Goal: Task Accomplishment & Management: Complete application form

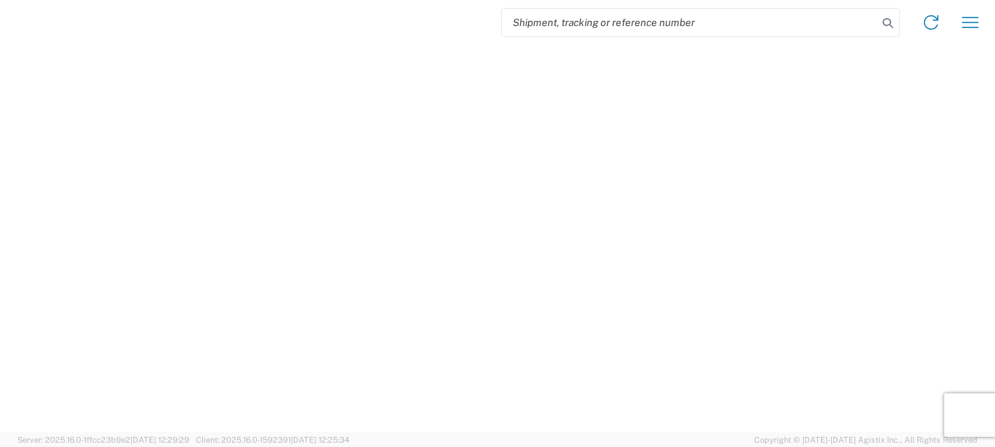
select select "FULL"
select select "LBS"
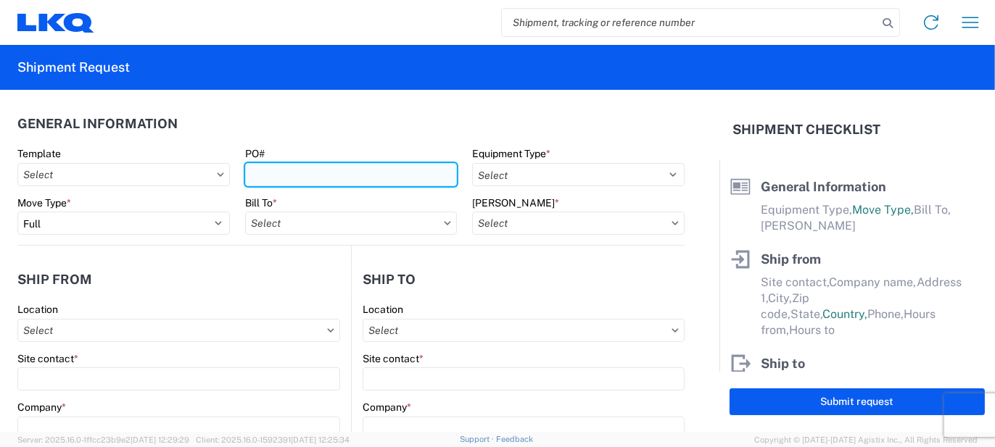
click at [355, 177] on input "PO#" at bounding box center [351, 174] width 212 height 23
type input "WY098560"
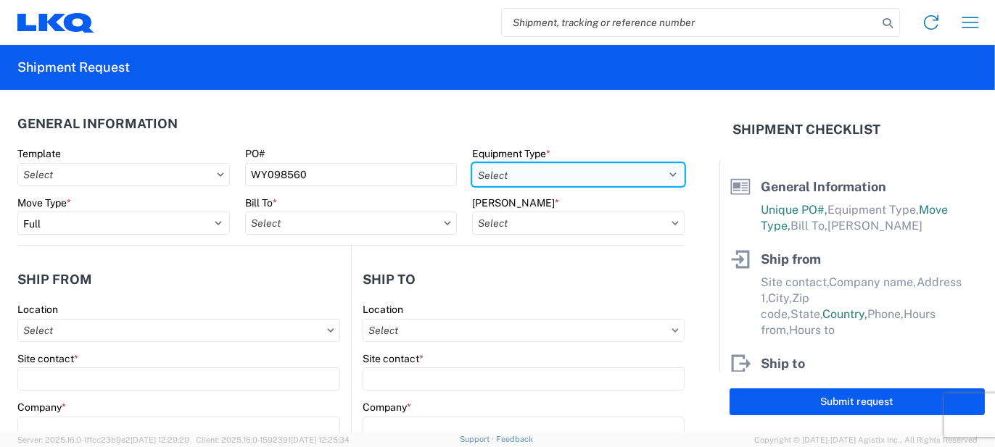
click at [503, 180] on select "Select 53’ Dry Van Flatbed Dropdeck (van) Lowboy (flatbed) Rail" at bounding box center [578, 174] width 212 height 23
select select "STDV"
click at [472, 163] on select "Select 53’ Dry Van Flatbed Dropdeck (van) Lowboy (flatbed) Rail" at bounding box center [578, 174] width 212 height 23
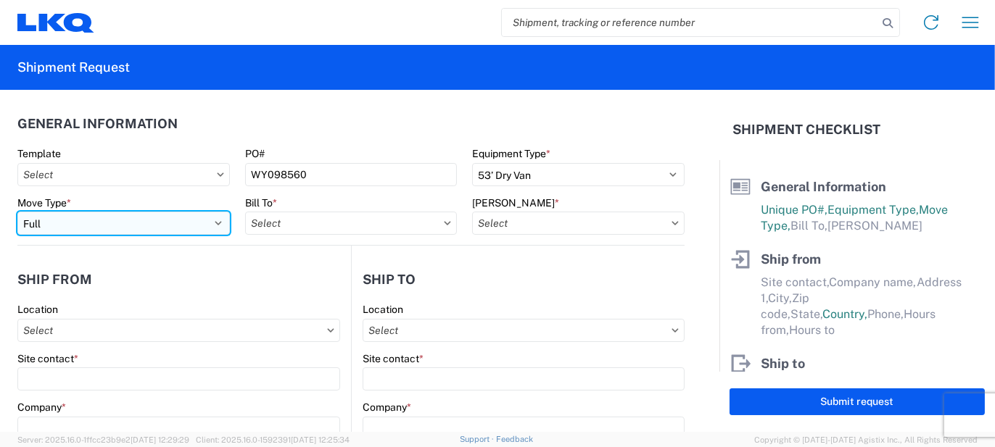
click at [83, 220] on select "Select Full Partial TL" at bounding box center [123, 223] width 212 height 23
select select "PARTIAL_TL"
click at [17, 212] on select "Select Full Partial TL" at bounding box center [123, 223] width 212 height 23
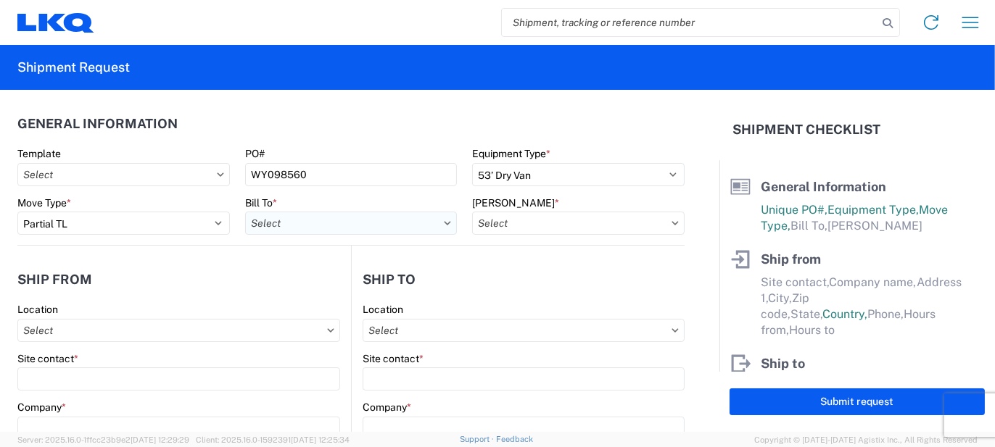
click at [303, 224] on input "Bill To *" at bounding box center [351, 223] width 212 height 23
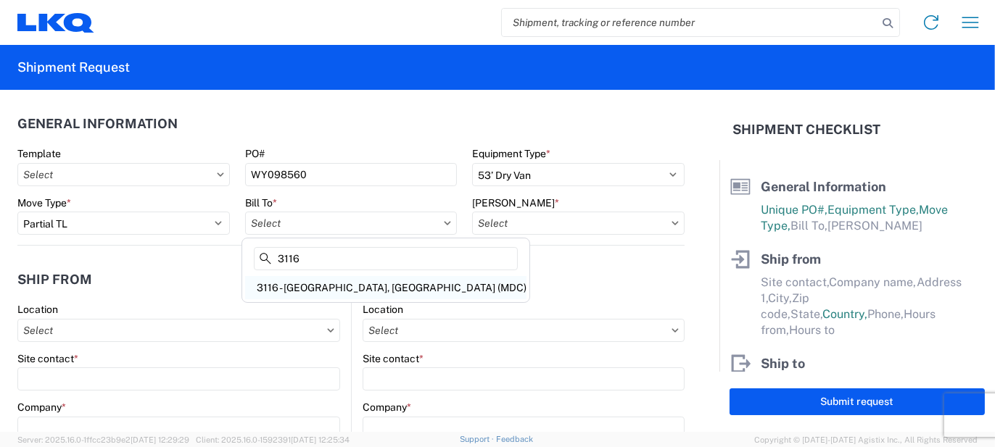
type input "3116"
click at [319, 292] on div "3116 - [GEOGRAPHIC_DATA], [GEOGRAPHIC_DATA] (MDC)" at bounding box center [385, 287] width 281 height 23
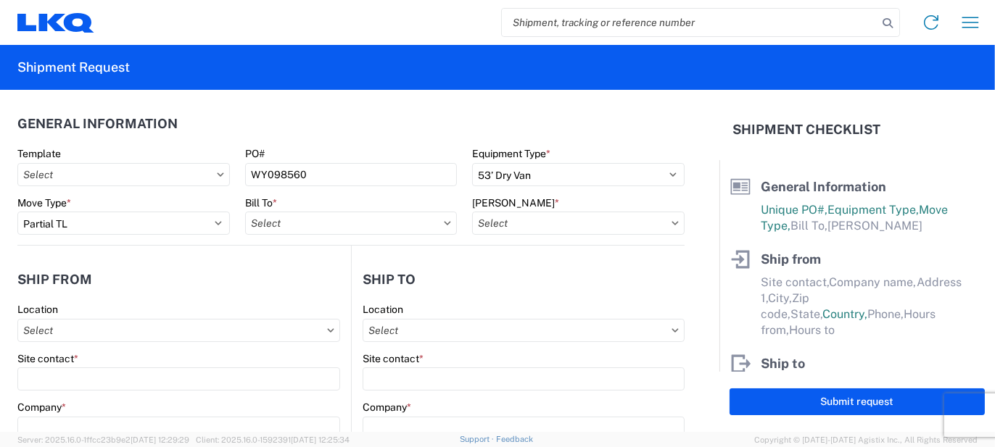
type input "3116 - [GEOGRAPHIC_DATA], [GEOGRAPHIC_DATA] (MDC)"
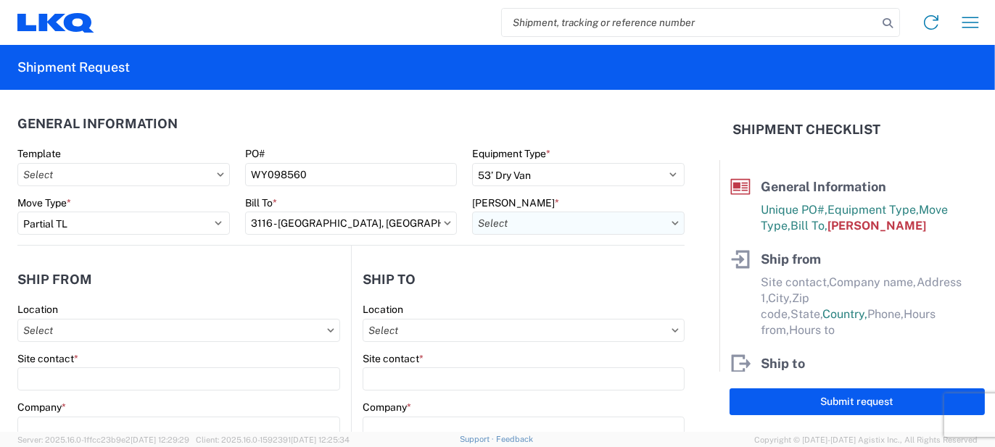
click at [479, 220] on input "[PERSON_NAME] *" at bounding box center [578, 223] width 212 height 23
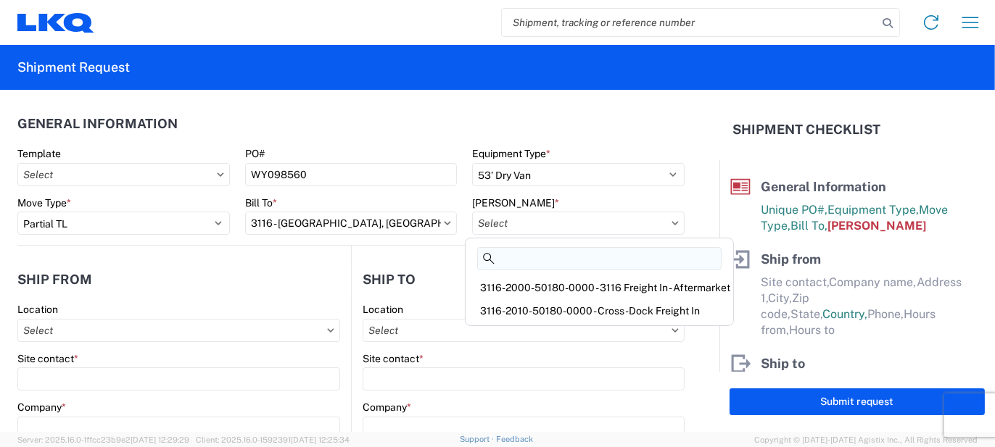
click at [528, 262] on input at bounding box center [599, 258] width 244 height 23
click at [534, 305] on div "3116-2010-50180-0000 - Cross-Dock Freight In" at bounding box center [599, 310] width 262 height 23
type input "3116-2010-50180-0000 - Cross-Dock Freight In"
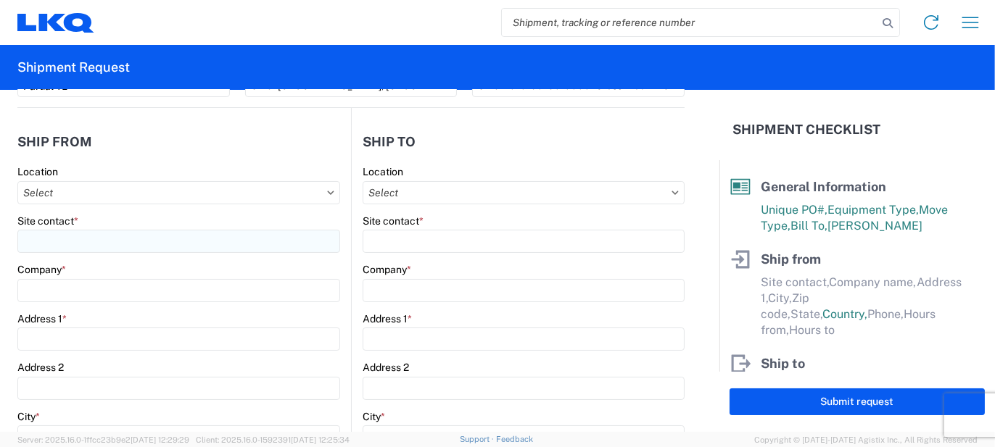
scroll to position [145, 0]
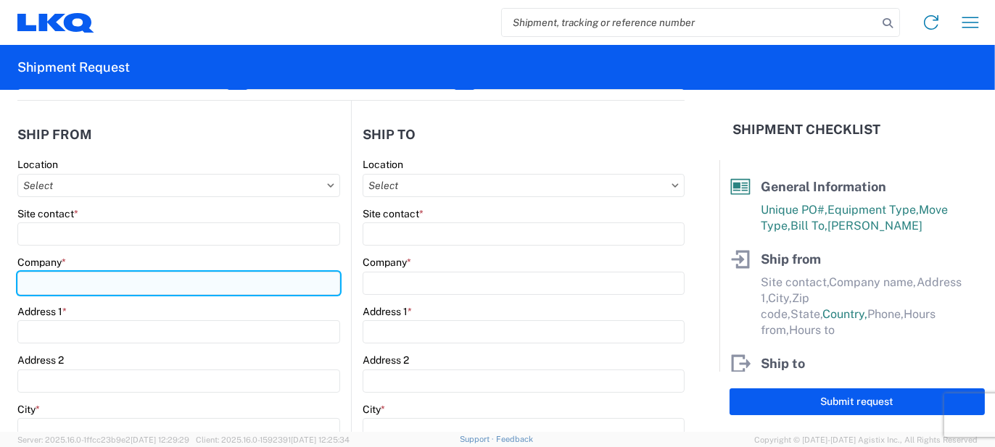
click at [78, 273] on input "Company *" at bounding box center [178, 283] width 323 height 23
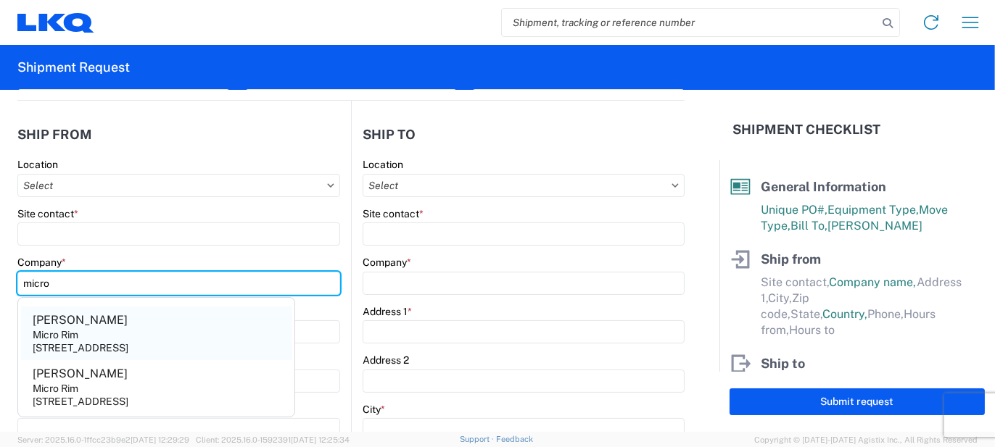
type input "micro"
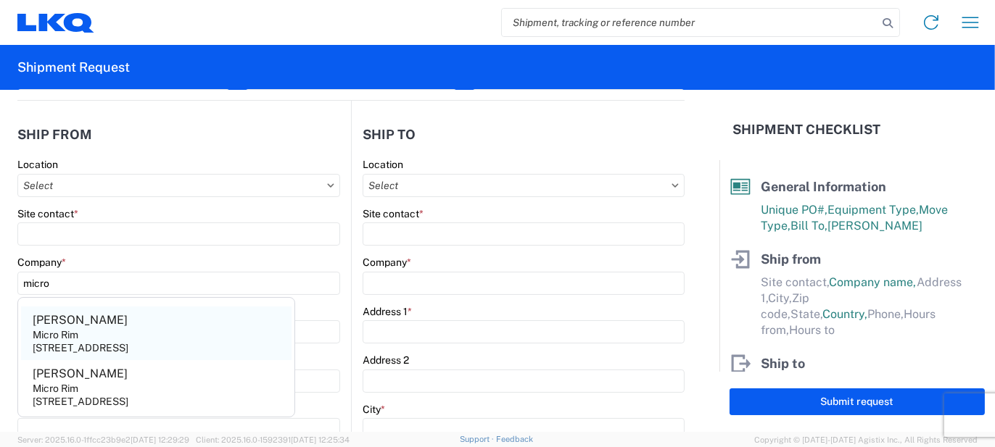
click at [75, 325] on agx-address-suggestion-item "[PERSON_NAME] Micro Rim [STREET_ADDRESS]" at bounding box center [156, 334] width 270 height 54
type input "[PERSON_NAME]"
type input "Micro Rim"
type input "12800 E. 10 Mile"
type input "[PERSON_NAME]"
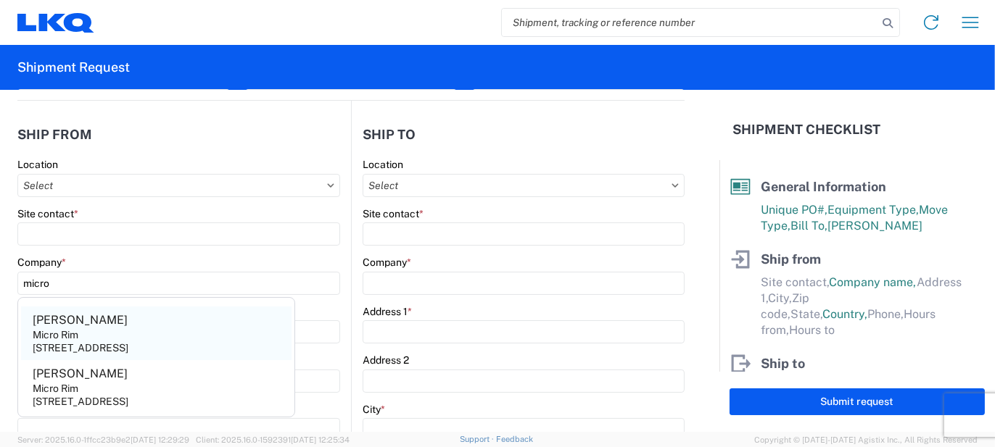
type input "48089"
select select "MI"
select select "US"
type input "[EMAIL_ADDRESS][DOMAIN_NAME]"
type input "[PHONE_NUMBER]"
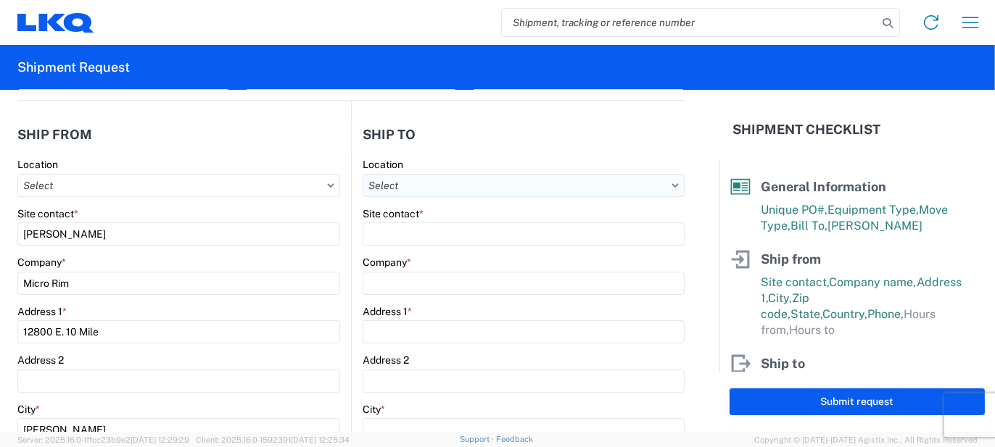
click at [429, 191] on input "Location" at bounding box center [524, 185] width 322 height 23
type input "3021"
click at [415, 247] on div "3021 - [US_STATE][GEOGRAPHIC_DATA]" at bounding box center [487, 249] width 254 height 23
type input "3021 - [US_STATE][GEOGRAPHIC_DATA]"
type input "LKQ Corporation"
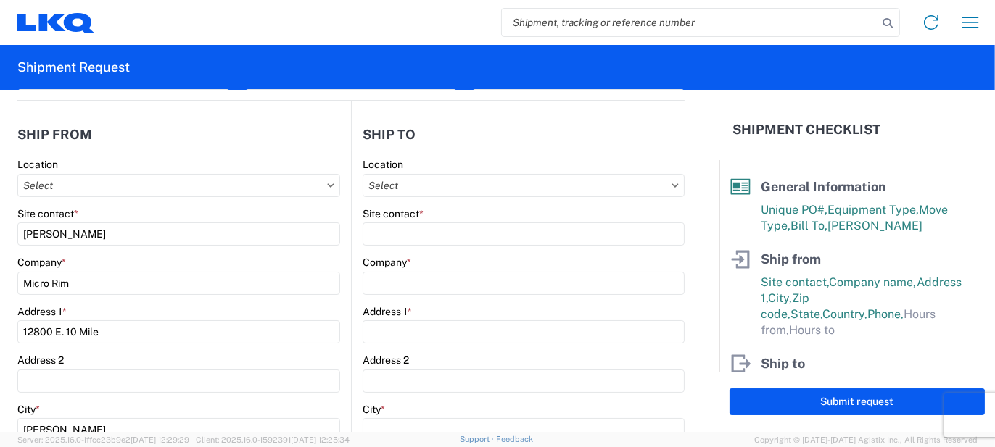
type input "[STREET_ADDRESS]"
type input "Suite 100"
type input "Shawnee"
type input "66266"
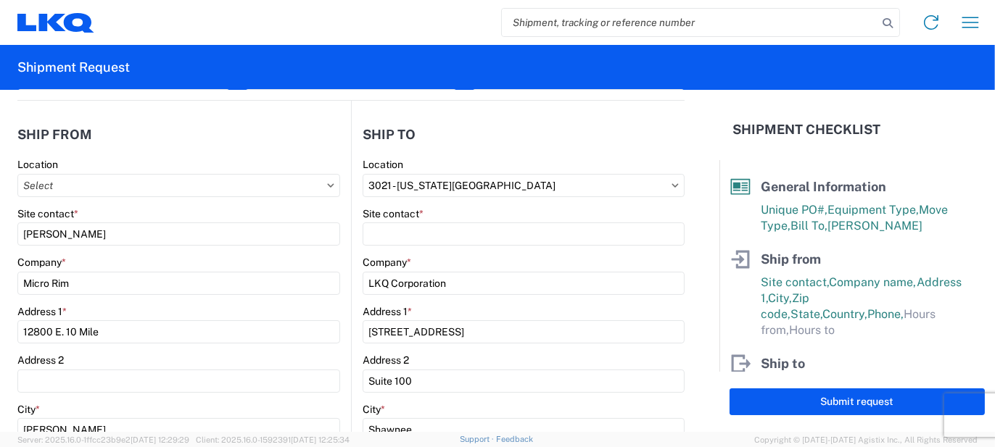
select select "US"
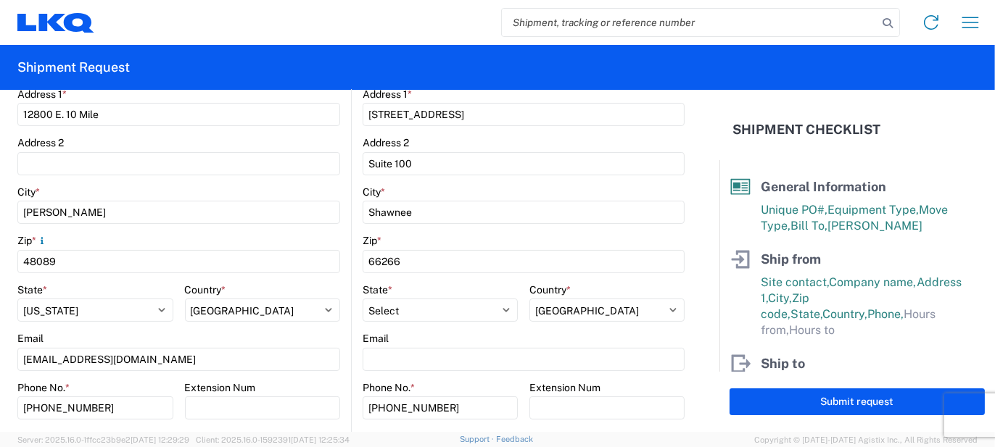
scroll to position [508, 0]
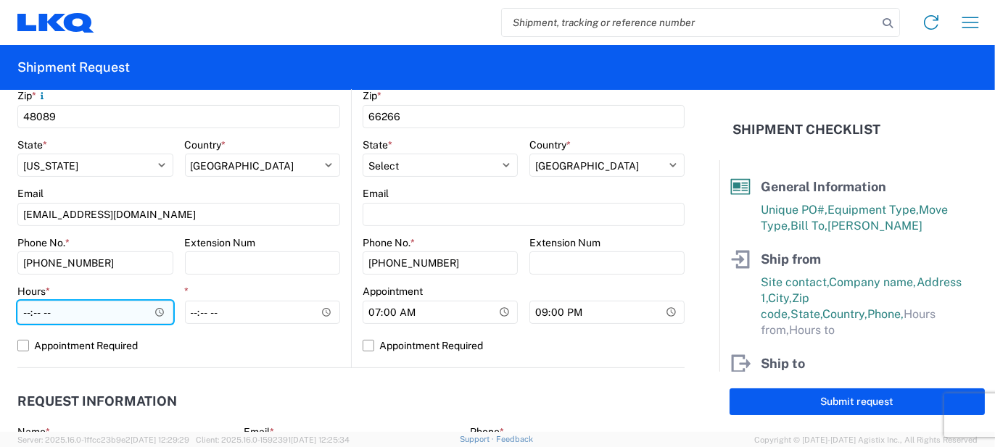
click at [59, 315] on input "Hours *" at bounding box center [95, 312] width 156 height 23
type input "07:00"
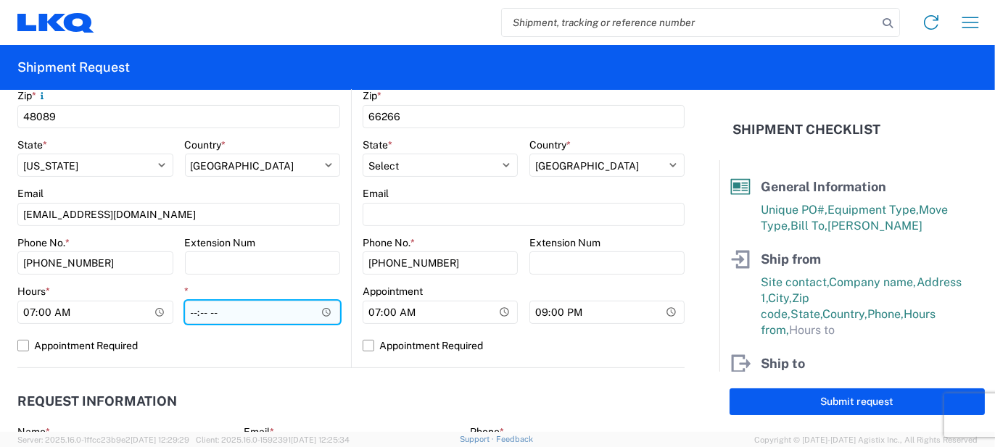
click at [191, 307] on input "*" at bounding box center [263, 312] width 156 height 23
type input "15:30"
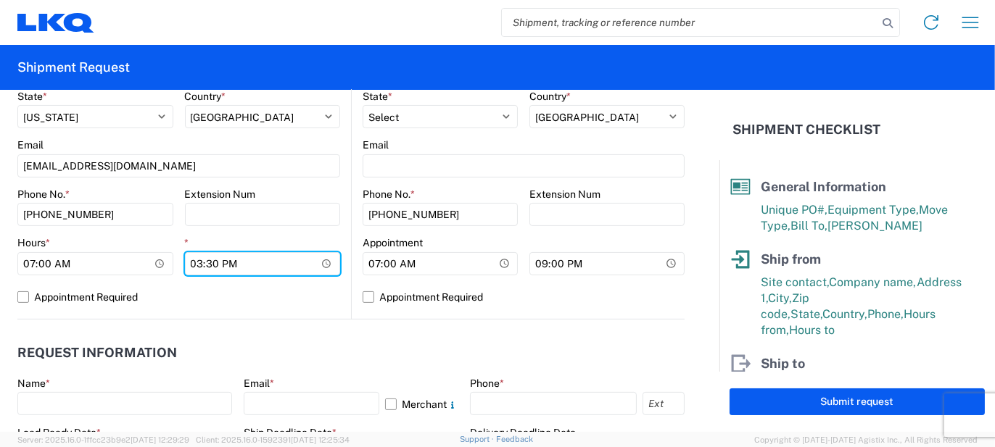
scroll to position [580, 0]
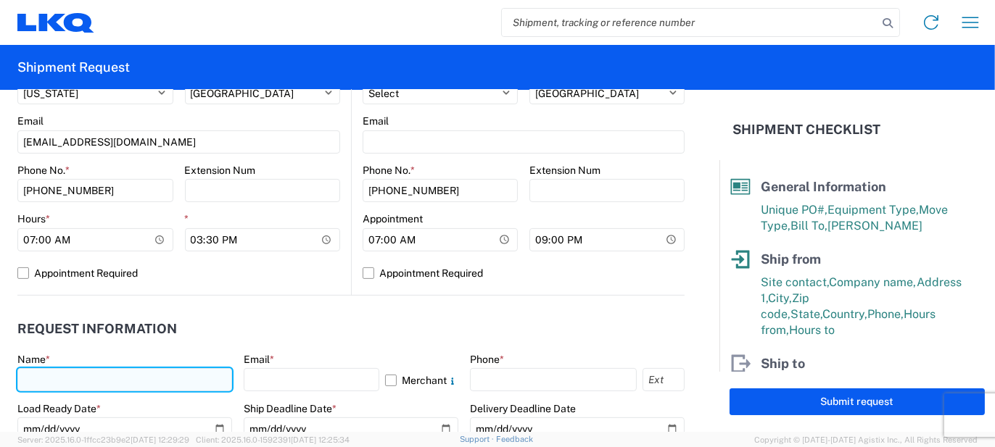
click at [146, 370] on input "text" at bounding box center [124, 379] width 215 height 23
type input "[PERSON_NAME]"
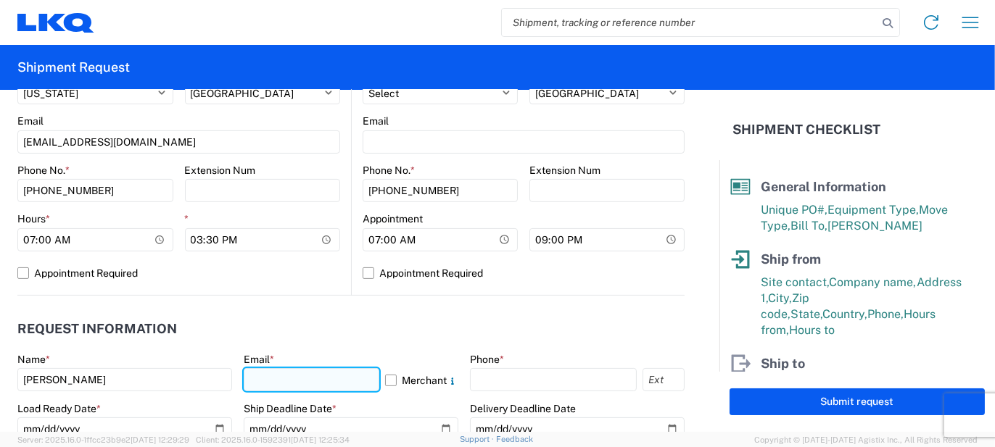
click at [270, 384] on input "text" at bounding box center [312, 379] width 136 height 23
type input "[EMAIL_ADDRESS][PERSON_NAME][DOMAIN_NAME]"
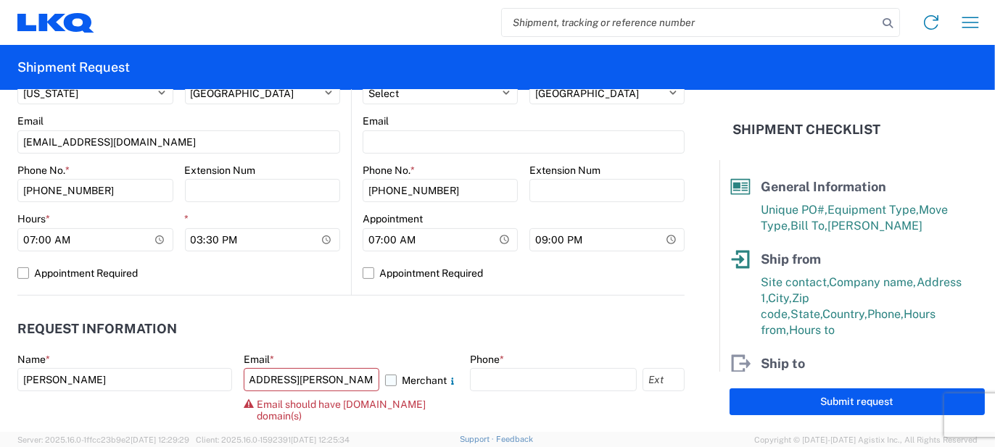
click at [395, 377] on label "Merchant" at bounding box center [421, 379] width 73 height 23
click at [0, 0] on input "Merchant" at bounding box center [0, 0] width 0 height 0
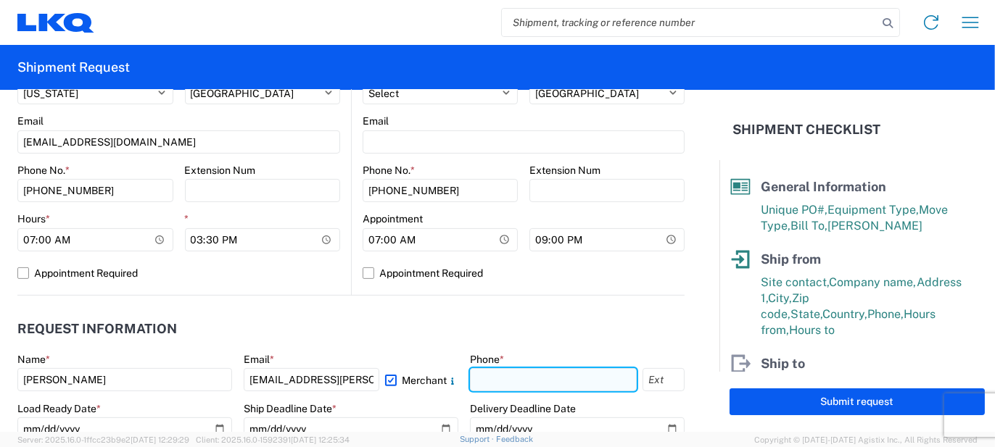
click at [470, 380] on input "text" at bounding box center [553, 379] width 167 height 23
type input "5862551686"
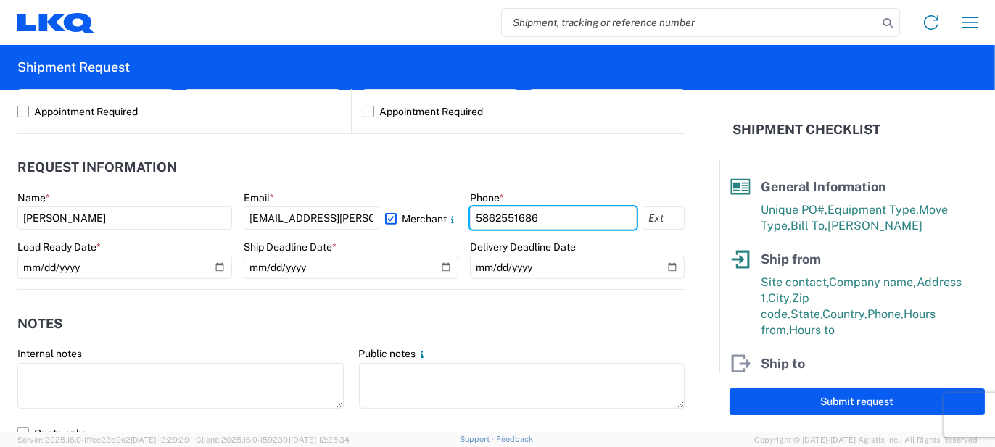
scroll to position [798, 0]
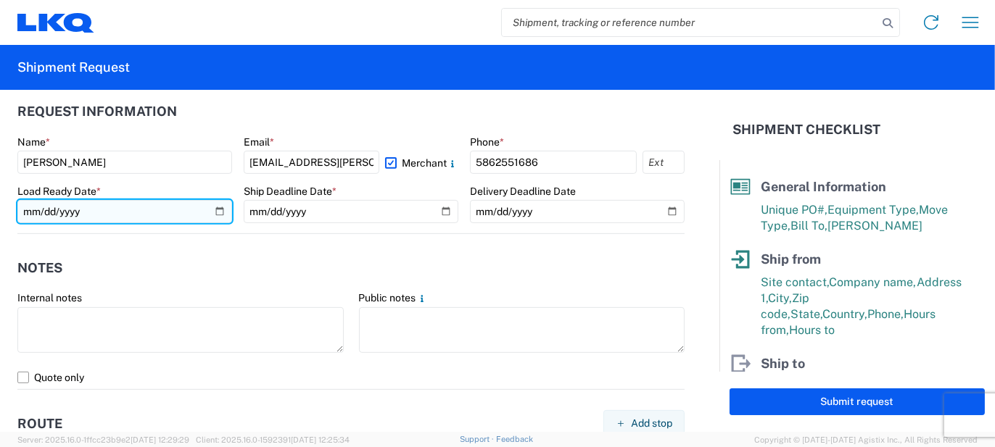
click at [215, 206] on input "date" at bounding box center [124, 211] width 215 height 23
type input "[DATE]"
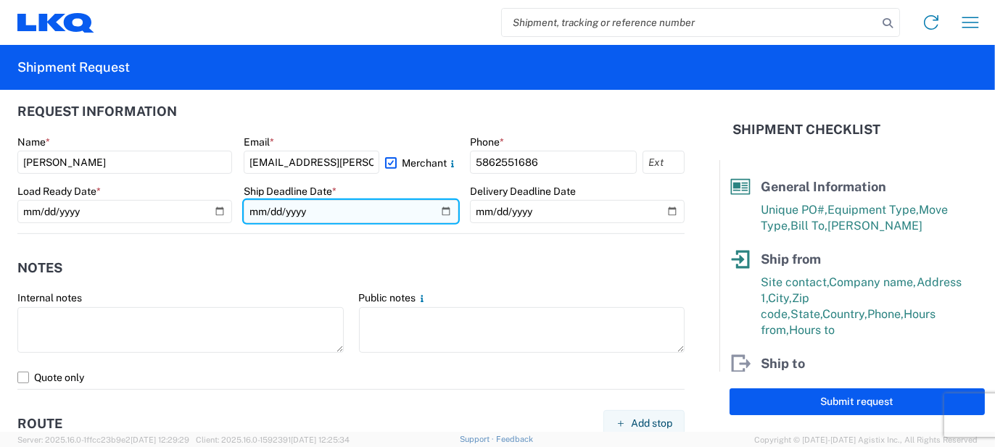
click at [437, 210] on input "date" at bounding box center [351, 211] width 215 height 23
type input "[DATE]"
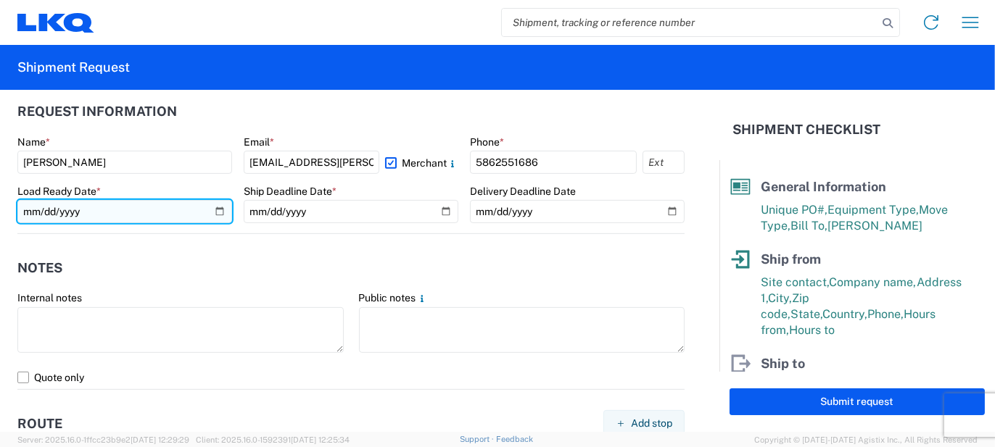
click at [215, 207] on input "[DATE]" at bounding box center [124, 211] width 215 height 23
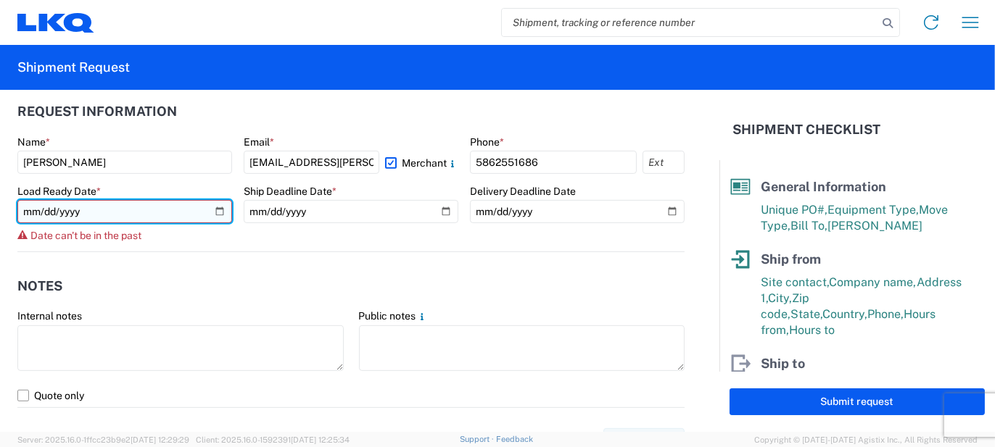
click at [213, 215] on input "[DATE]" at bounding box center [124, 211] width 215 height 23
type input "[DATE]"
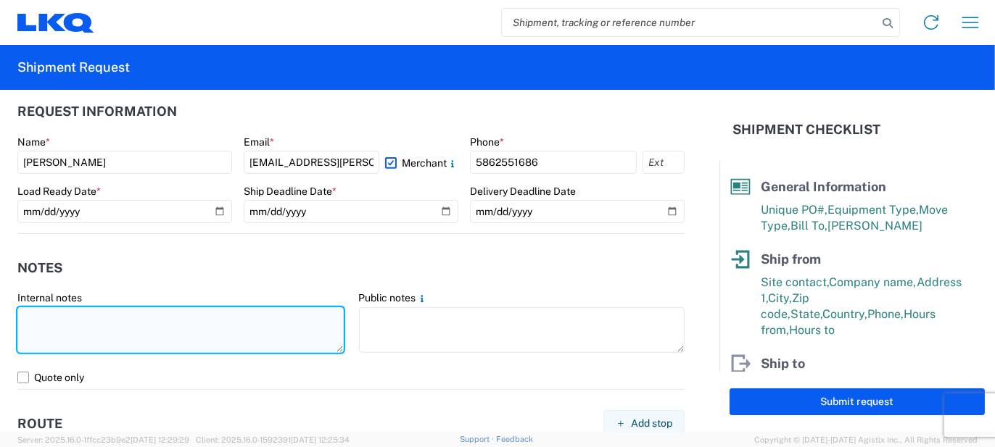
click at [89, 349] on textarea at bounding box center [180, 330] width 326 height 46
type textarea "52pcs, 14 boxes, 4 skids, 77x48x75"
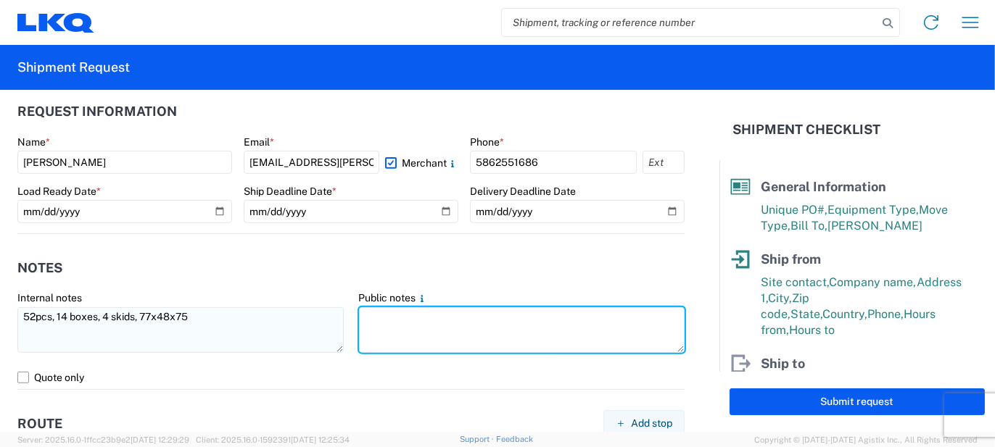
paste textarea "52pcs, 14 boxes, 4 skids, 77x48x75"
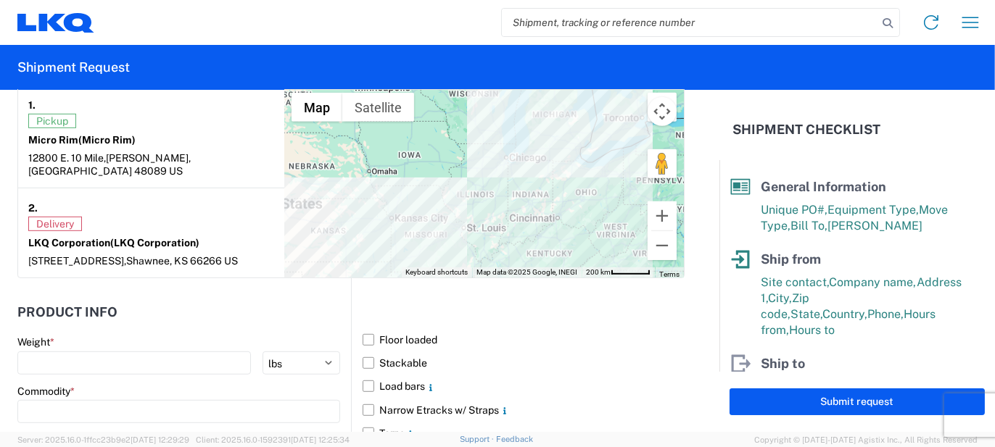
scroll to position [1305, 0]
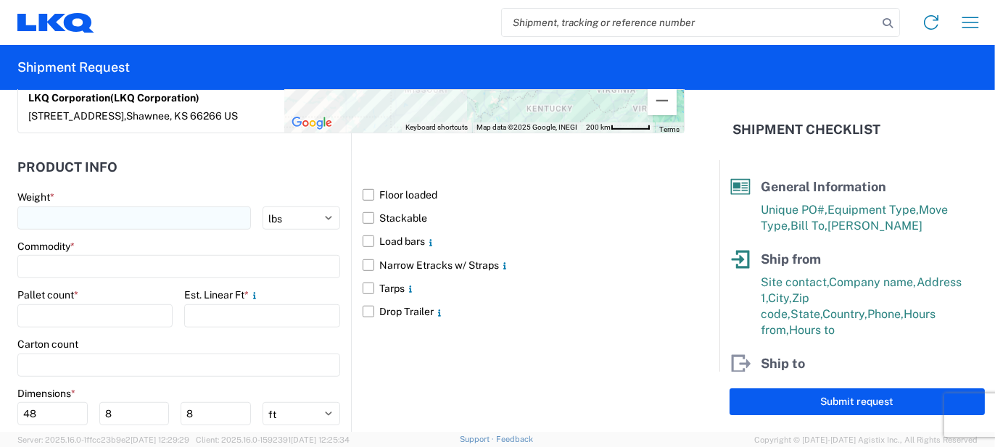
type textarea "52pcs, 14 boxes, 4 skids, 77x48x75"
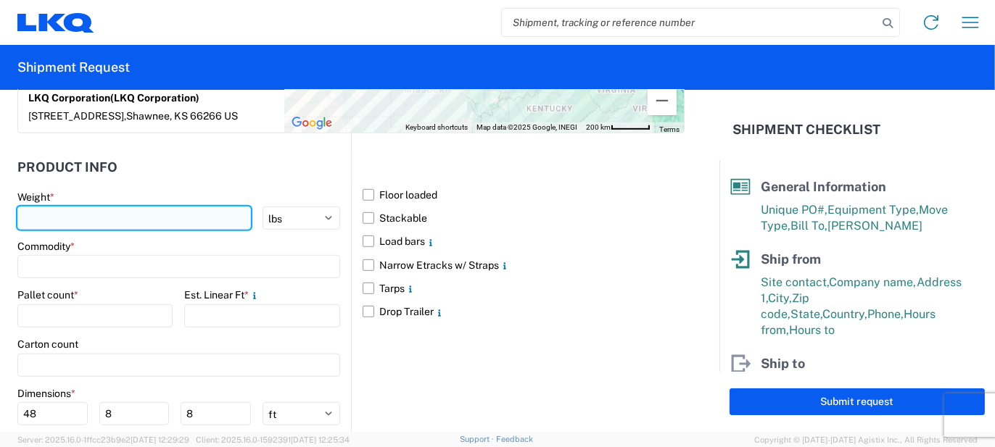
click at [92, 220] on input "number" at bounding box center [133, 218] width 233 height 23
type input "1600"
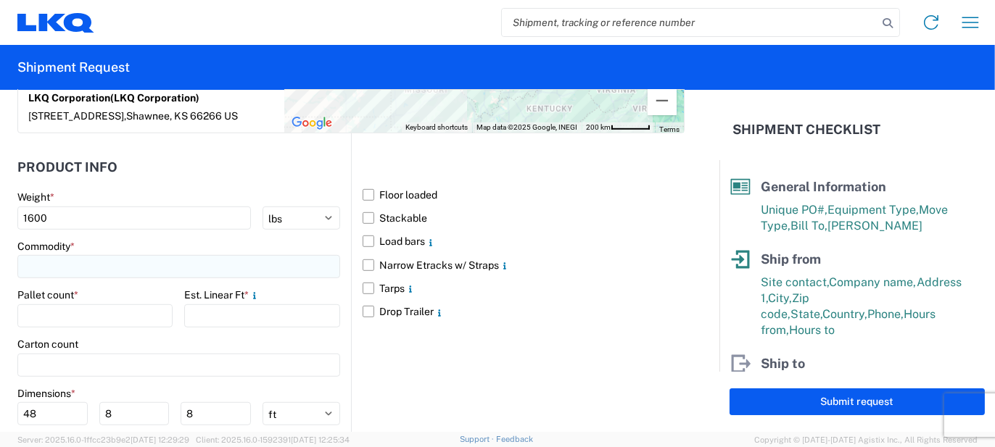
click at [87, 275] on input at bounding box center [178, 266] width 323 height 23
click at [67, 302] on input at bounding box center [148, 300] width 236 height 23
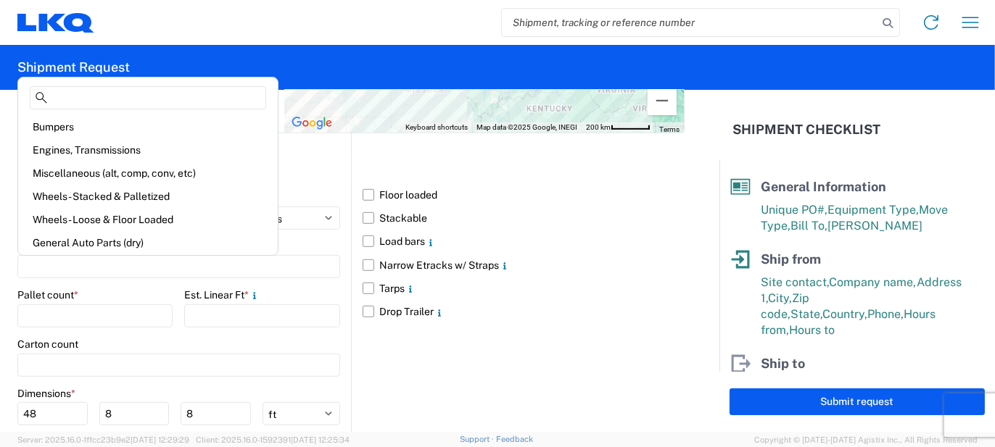
click at [75, 133] on div "Bumpers" at bounding box center [148, 126] width 254 height 23
type input "Bumpers"
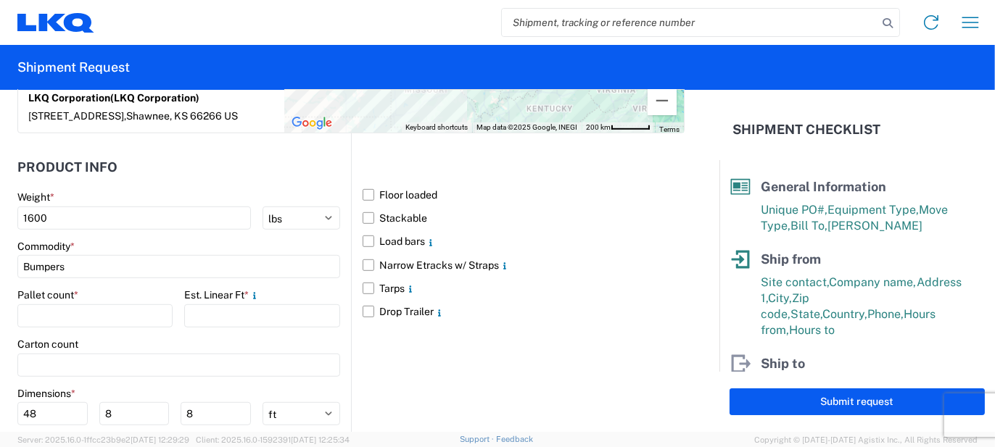
click at [104, 297] on div "Pallet count *" at bounding box center [94, 295] width 155 height 13
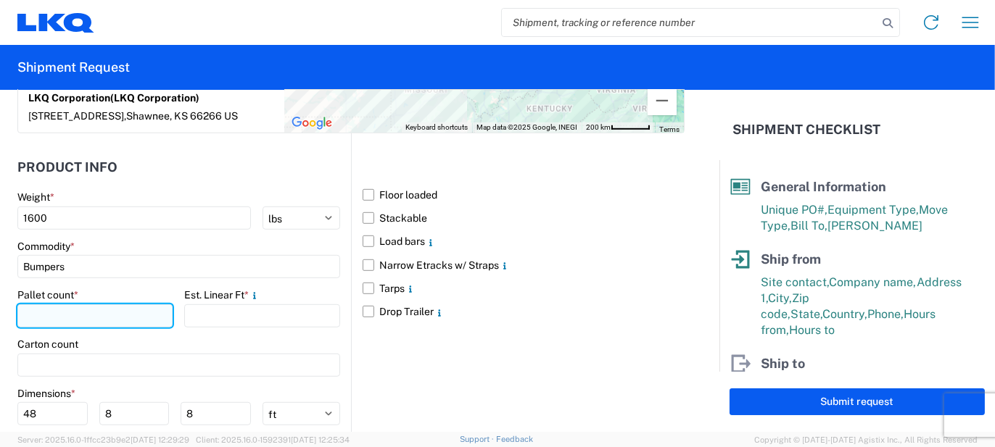
click at [107, 305] on input "number" at bounding box center [94, 316] width 155 height 23
type input "4"
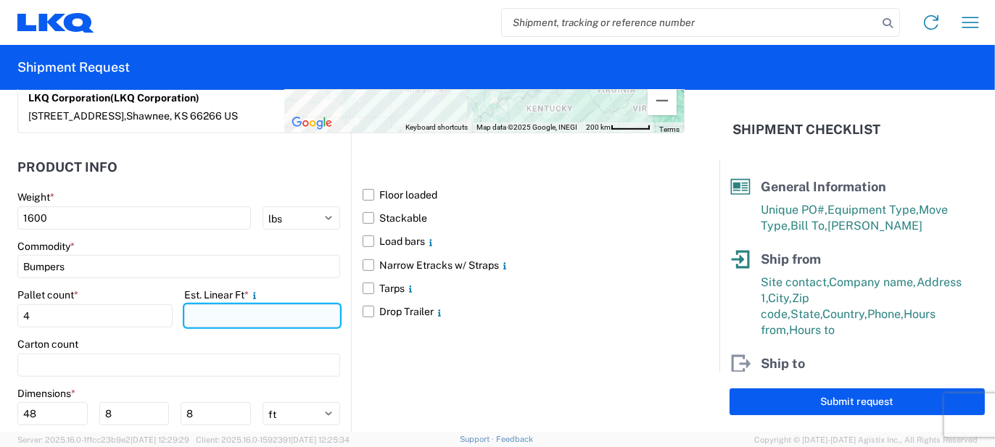
click at [194, 307] on input "number" at bounding box center [261, 316] width 155 height 23
type input "13"
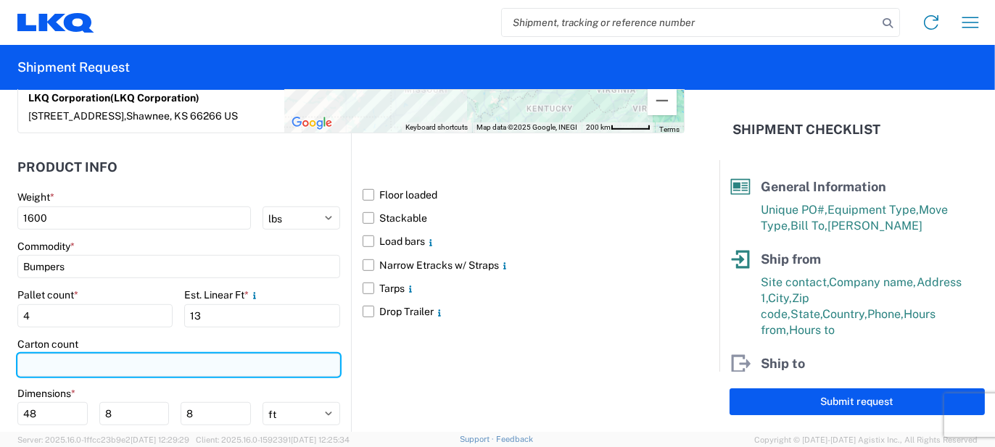
click at [167, 367] on input "number" at bounding box center [178, 365] width 323 height 23
type input "14"
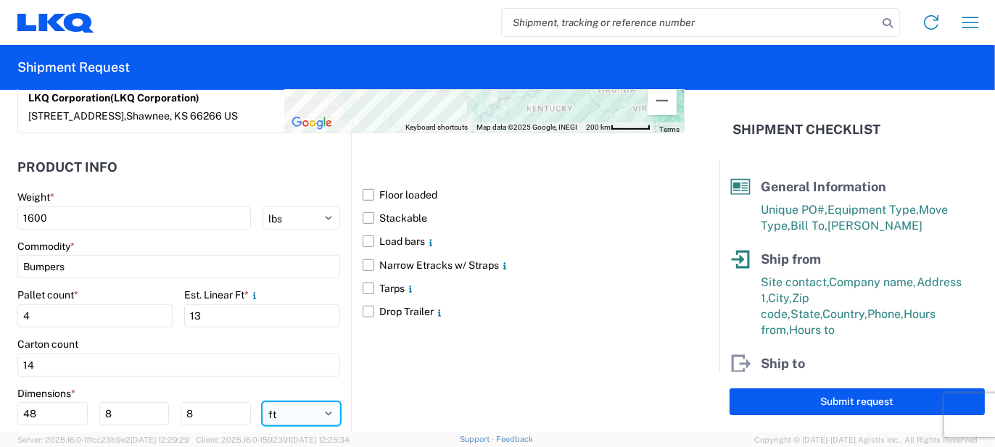
click at [270, 416] on select "ft in cm" at bounding box center [302, 413] width 78 height 23
select select "IN"
click at [263, 402] on select "ft in cm" at bounding box center [302, 413] width 78 height 23
type input "576"
type input "96"
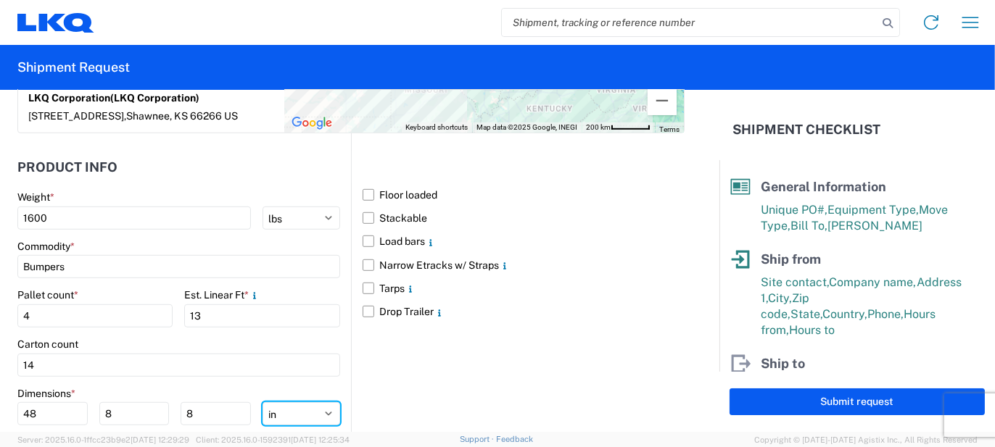
type input "96"
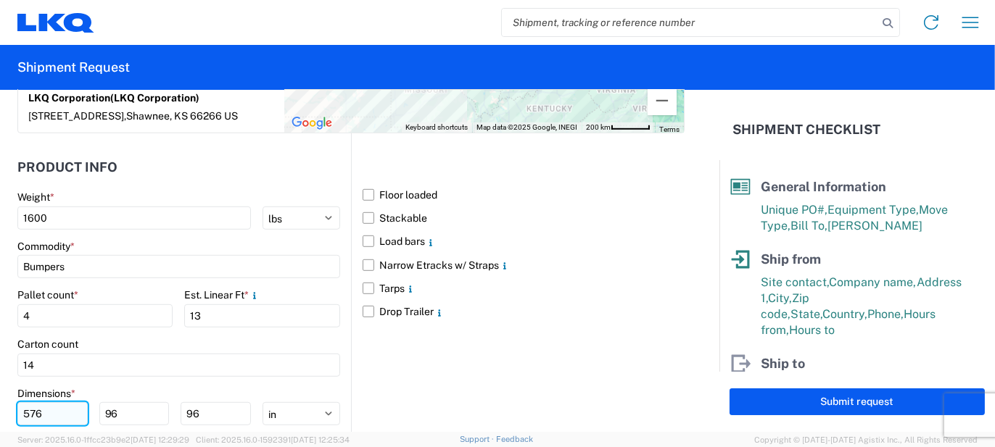
click at [73, 412] on input "576" at bounding box center [52, 413] width 70 height 23
type input "77"
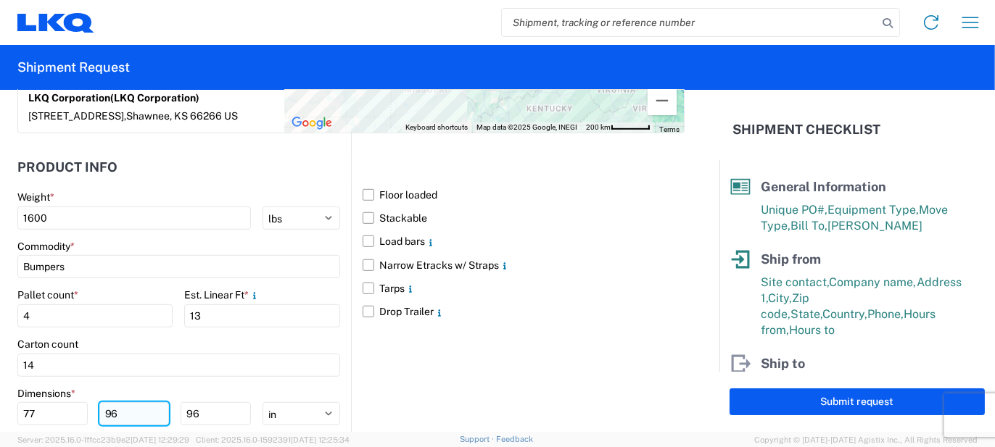
click at [123, 407] on input "96" at bounding box center [134, 413] width 70 height 23
type input "48"
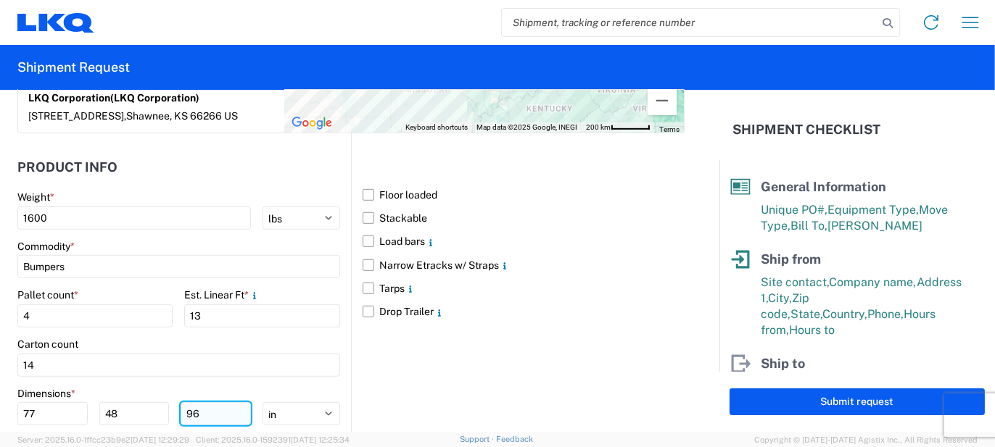
click at [218, 405] on input "96" at bounding box center [216, 413] width 70 height 23
type input "75"
click at [458, 350] on div "Floor loaded Stackable Load bars Narrow Etracks w/ Straps Tarps Drop Trailer" at bounding box center [518, 321] width 334 height 377
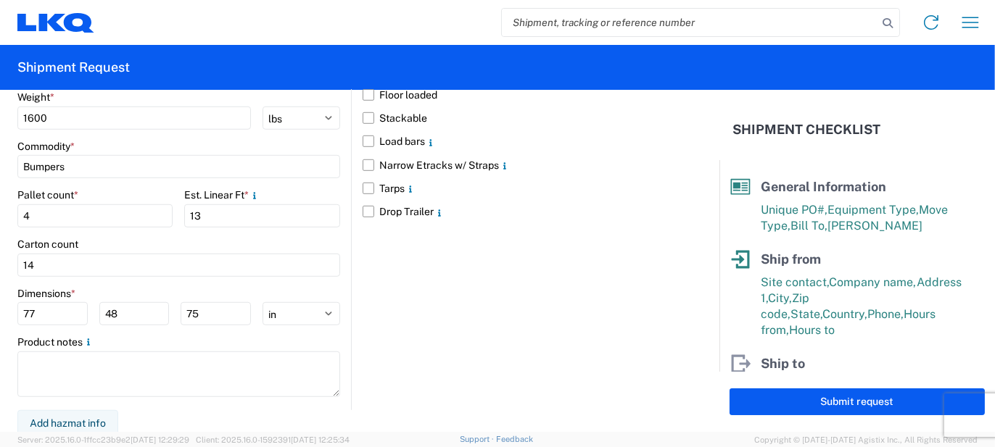
scroll to position [1407, 0]
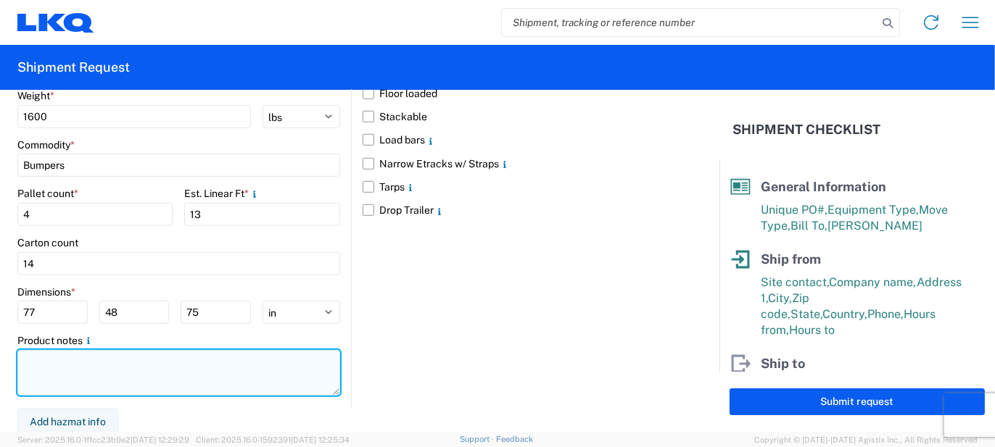
click at [221, 376] on textarea at bounding box center [178, 373] width 323 height 46
paste textarea "52pcs, 14 boxes, 4 skids, 77x48x75"
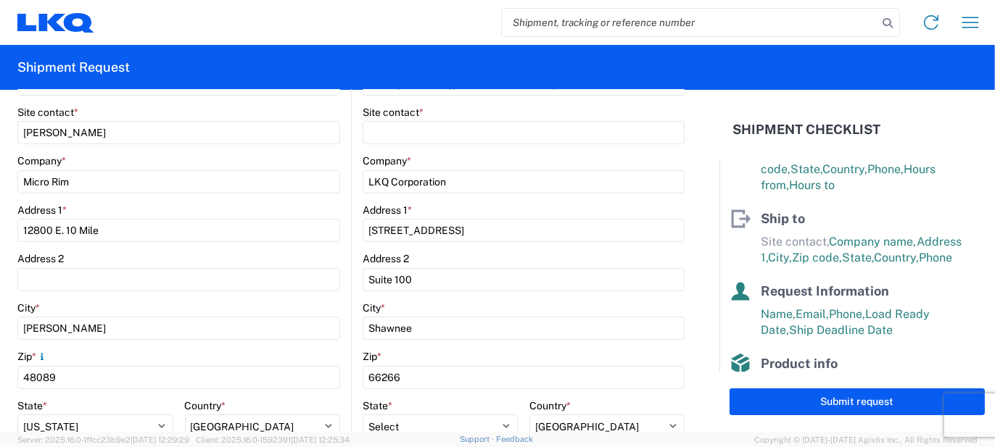
scroll to position [29, 0]
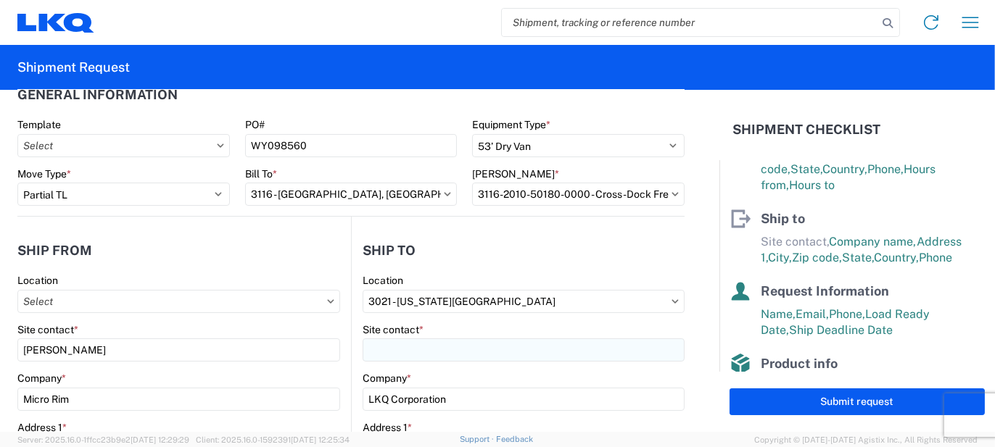
type textarea "52pcs, 14 boxes, 4 skids, 77x48x75"
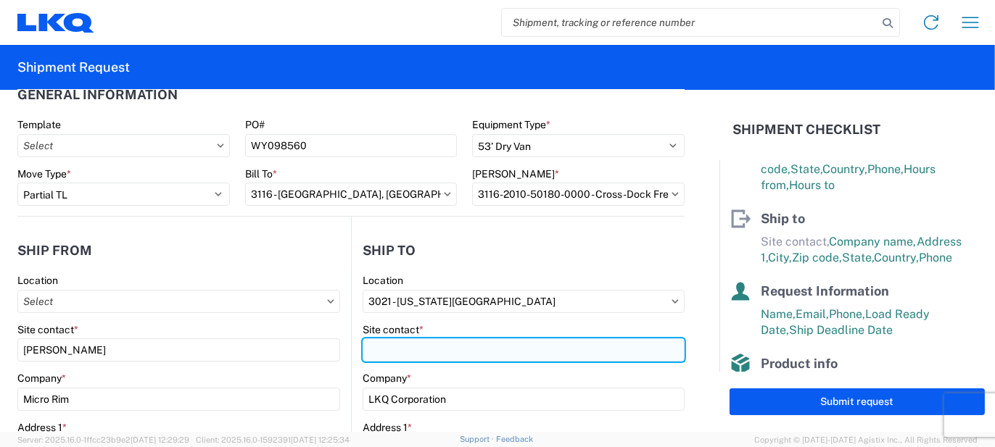
click at [404, 355] on input "Site contact *" at bounding box center [524, 350] width 322 height 23
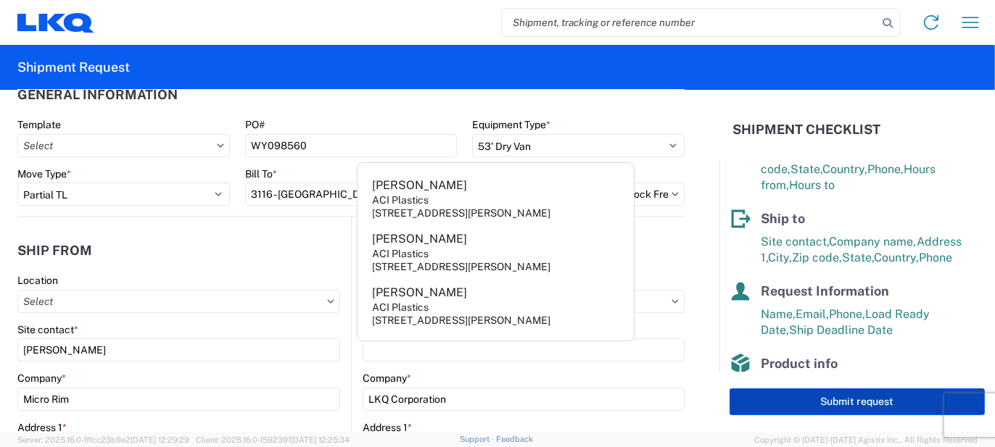
click at [779, 409] on button "Submit request" at bounding box center [856, 402] width 255 height 27
select select "US"
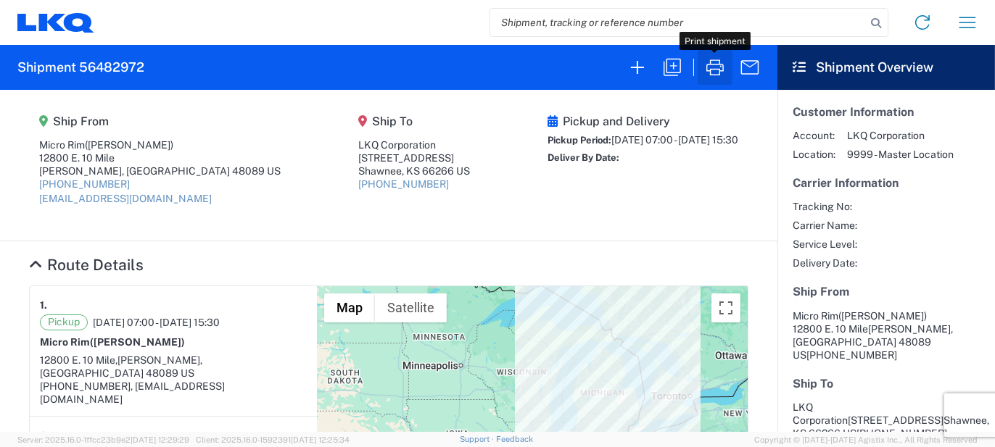
click at [706, 71] on icon "button" at bounding box center [714, 67] width 17 height 16
